Goal: Information Seeking & Learning: Stay updated

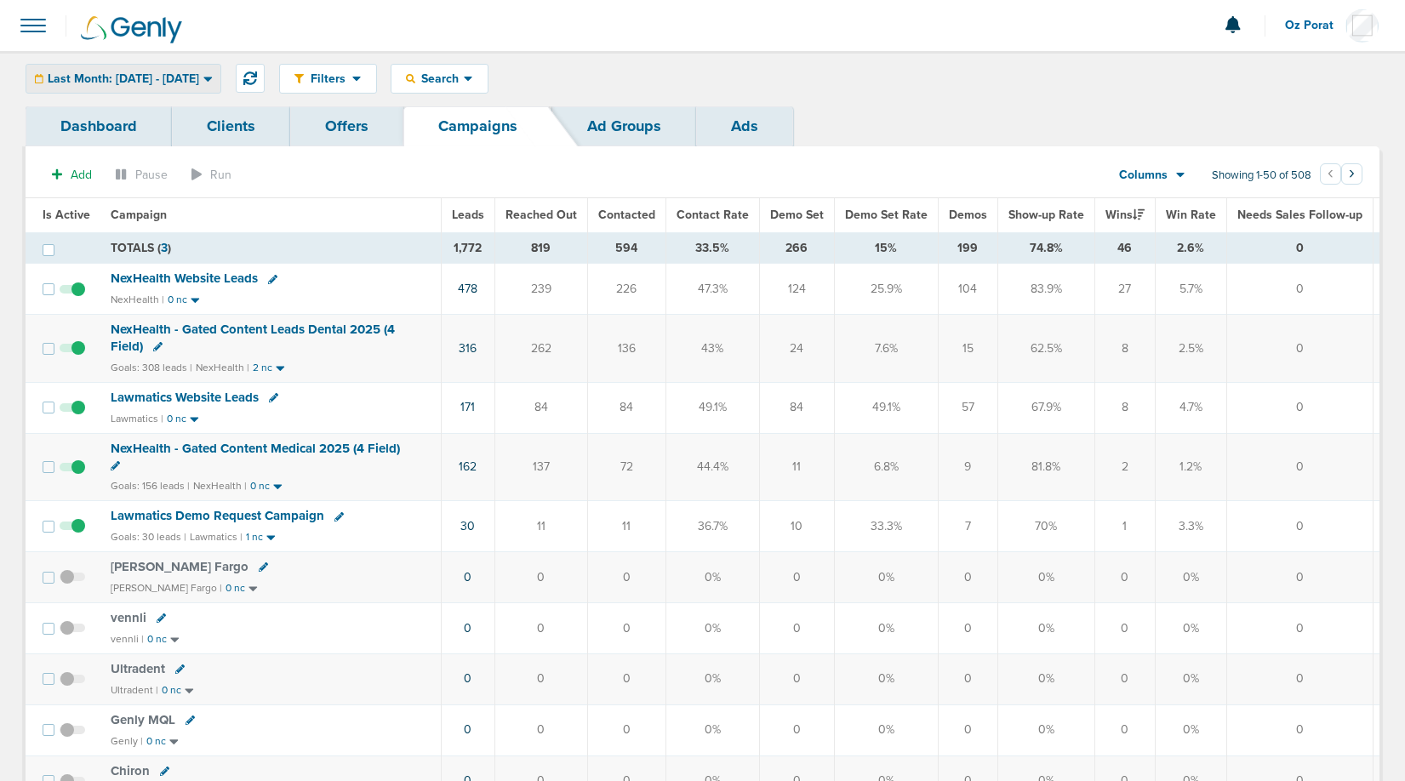
click at [199, 77] on span "Last Month: [DATE] - [DATE]" at bounding box center [124, 79] width 152 height 12
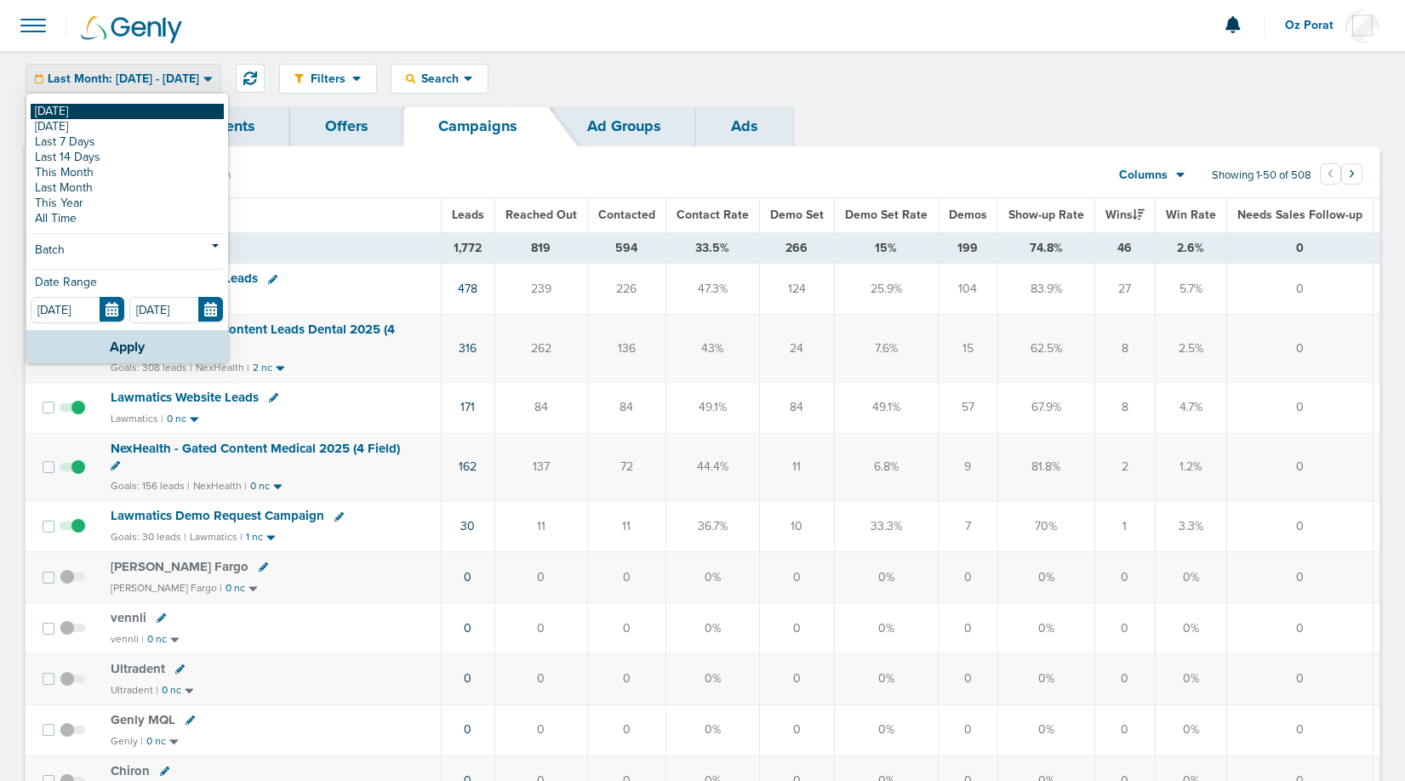
click at [176, 113] on link "[DATE]" at bounding box center [127, 111] width 193 height 15
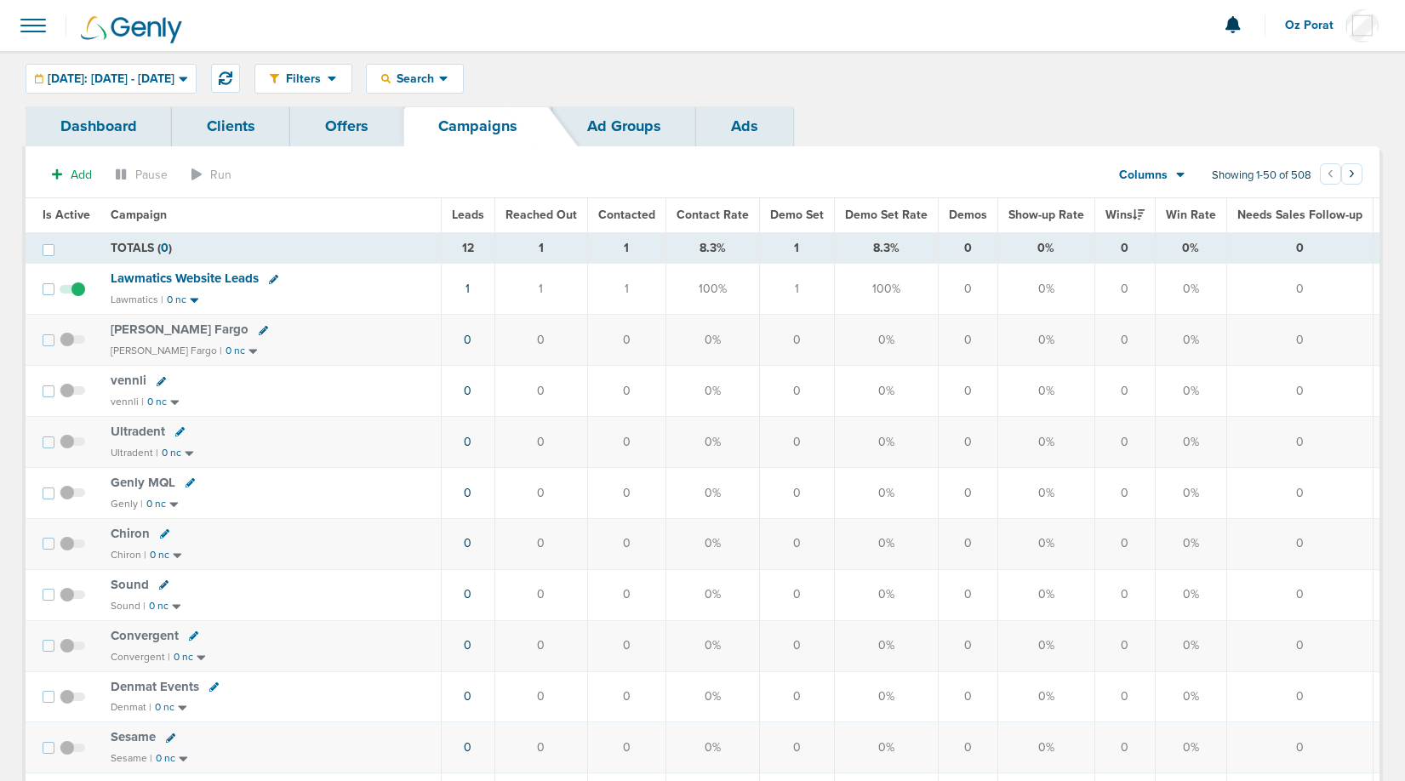
click at [466, 209] on span "Leads" at bounding box center [468, 215] width 32 height 14
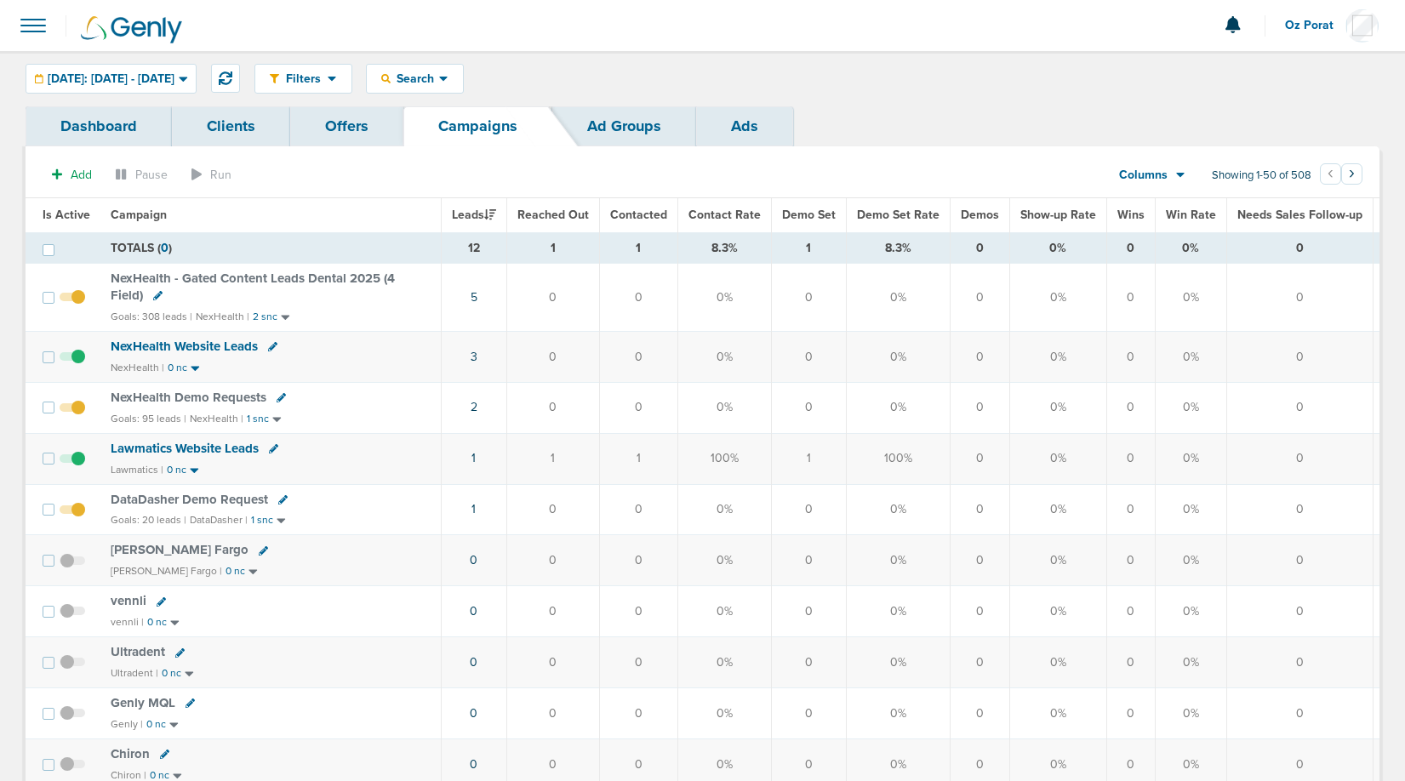
click at [1168, 172] on div "Columns" at bounding box center [1143, 175] width 75 height 17
drag, startPoint x: 1162, startPoint y: 189, endPoint x: 1162, endPoint y: 204, distance: 15.3
click at [1162, 192] on div "Columns Media Stats Sales Performance Custom" at bounding box center [1143, 175] width 75 height 32
click at [1163, 171] on span "Columns" at bounding box center [1143, 175] width 49 height 17
click at [1163, 201] on link "Media Stats" at bounding box center [1191, 204] width 170 height 21
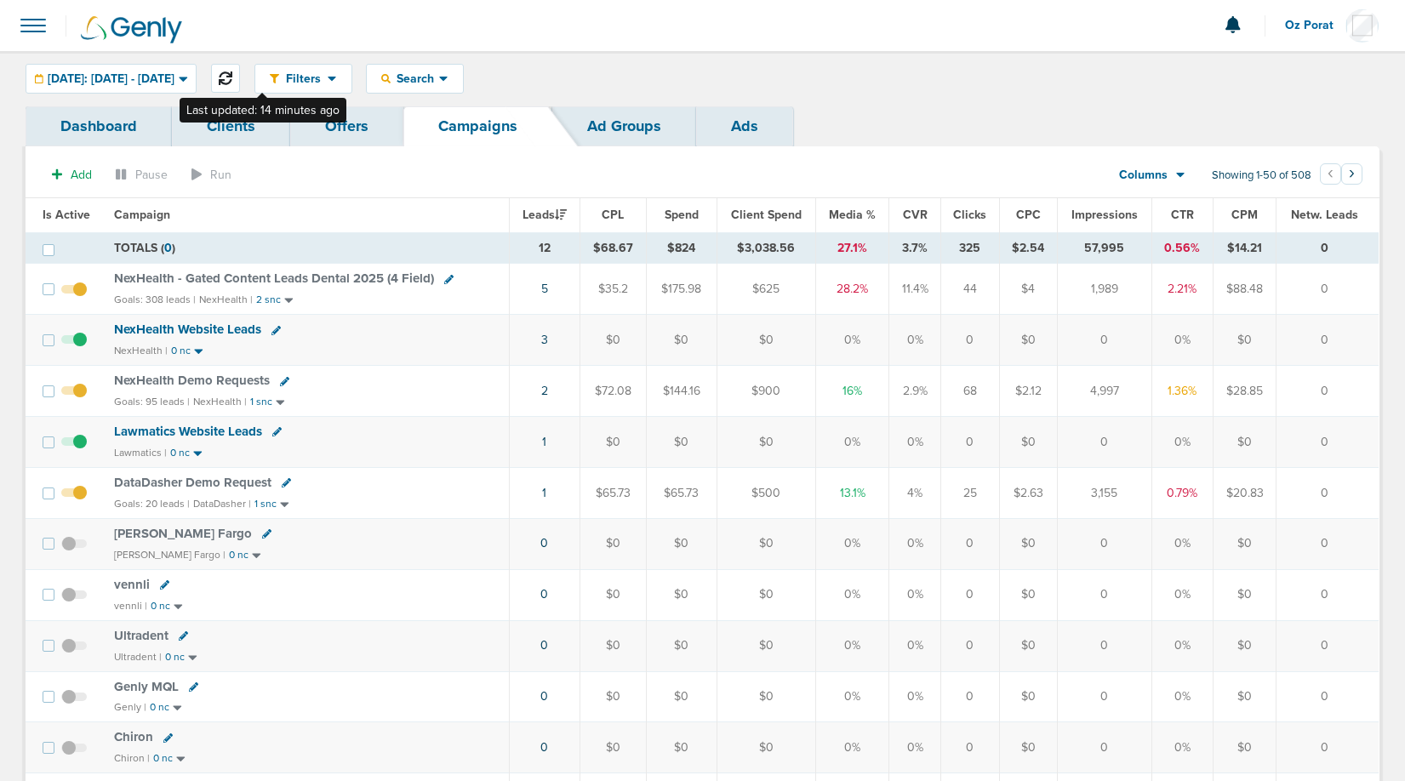
click at [232, 72] on icon at bounding box center [226, 79] width 14 height 14
